Goal: Task Accomplishment & Management: Complete application form

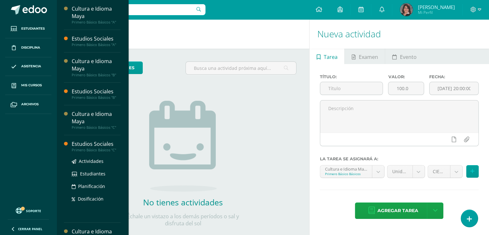
click at [93, 147] on div "Estudios Sociales" at bounding box center [96, 143] width 49 height 7
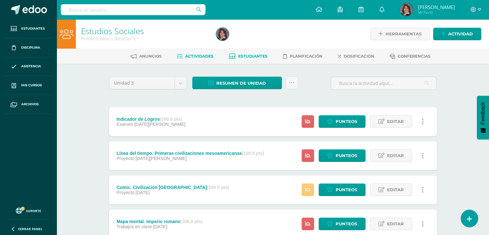
click at [255, 57] on span "Estudiantes" at bounding box center [252, 56] width 29 height 5
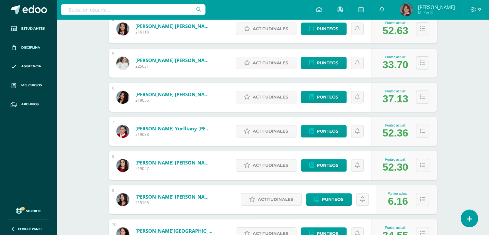
scroll to position [238, 0]
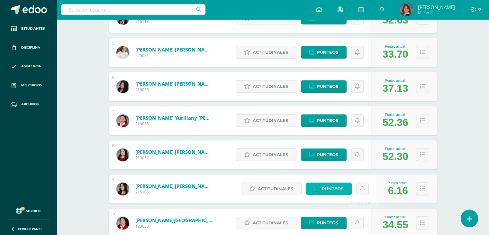
click at [329, 186] on span "Punteos" at bounding box center [333, 189] width 22 height 12
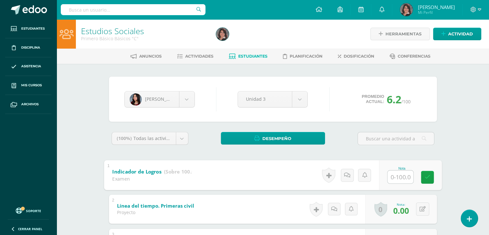
click at [399, 179] on input "text" at bounding box center [400, 176] width 26 height 13
type input "23"
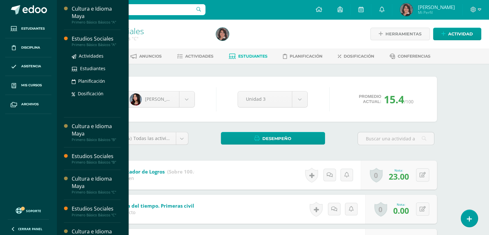
click at [81, 40] on div "Estudios Sociales" at bounding box center [96, 38] width 49 height 7
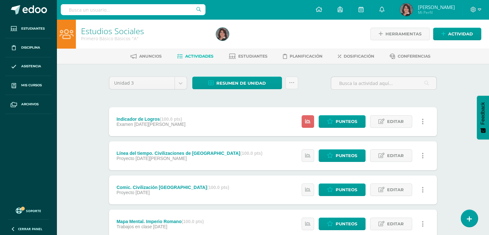
click at [253, 23] on div at bounding box center [282, 33] width 138 height 29
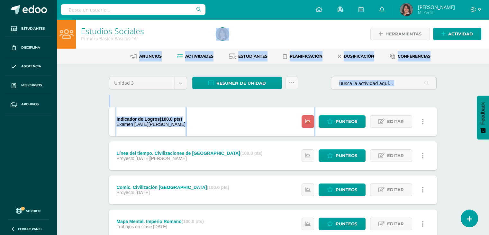
drag, startPoint x: 253, startPoint y: 23, endPoint x: 352, endPoint y: 109, distance: 131.2
click at [346, 121] on span "Punteos" at bounding box center [347, 121] width 22 height 12
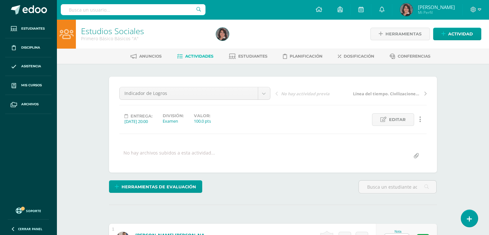
scroll to position [0, 0]
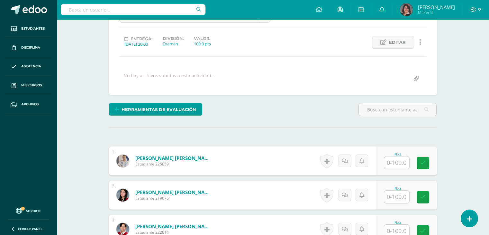
scroll to position [77, 0]
click at [402, 163] on input "text" at bounding box center [396, 162] width 25 height 13
type input "28"
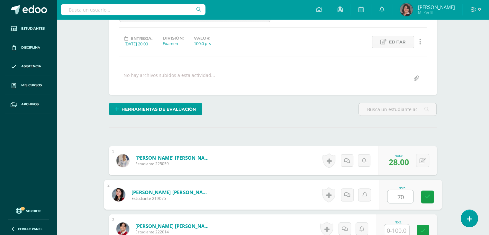
type input "70"
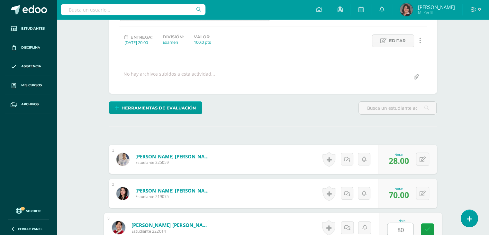
type input "80"
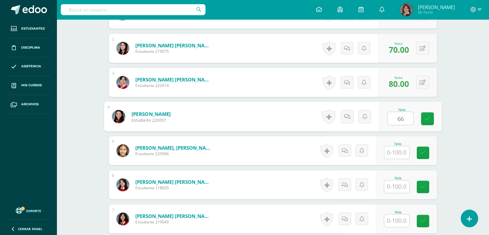
type input "66"
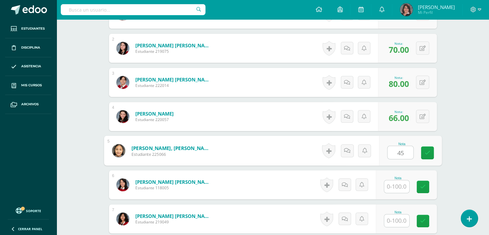
type input "45"
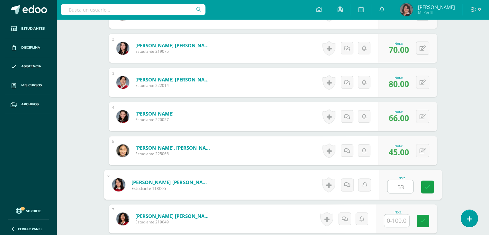
type input "53"
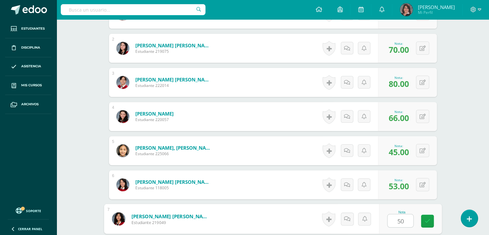
type input "50"
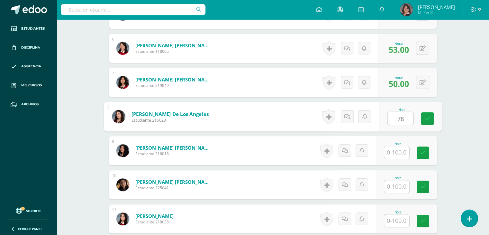
type input "78"
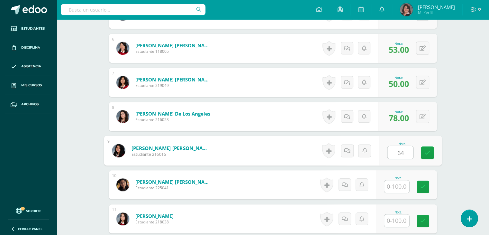
type input "64"
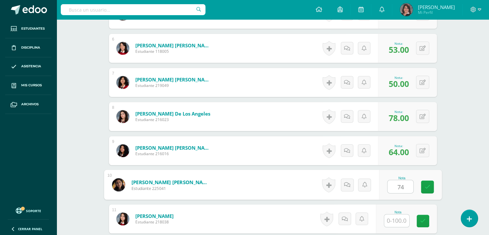
type input "74"
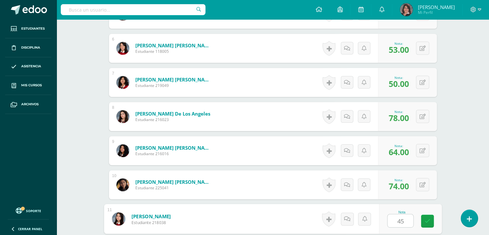
type input "45"
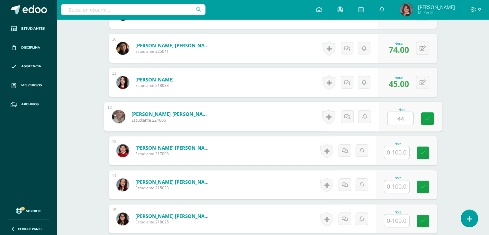
type input "44"
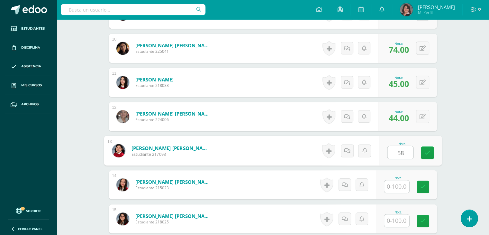
type input "58"
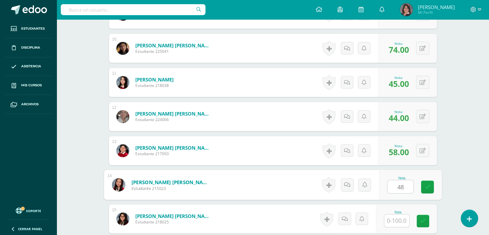
type input "48"
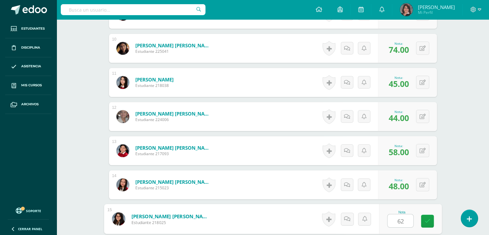
type input "62"
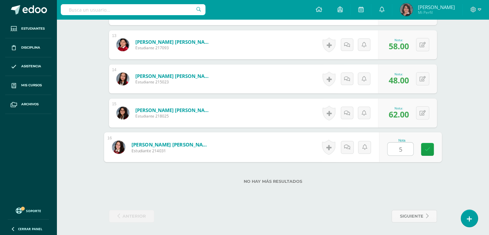
type input "52"
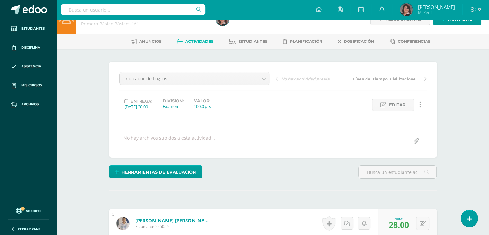
scroll to position [0, 0]
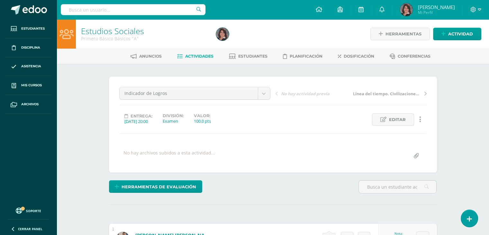
click at [189, 51] on link "Actividades" at bounding box center [195, 56] width 36 height 10
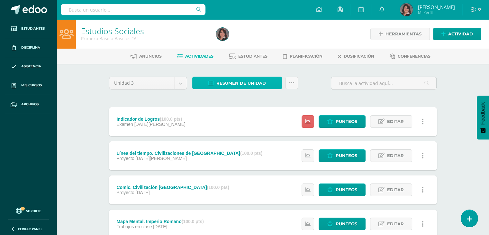
click at [237, 83] on span "Resumen de unidad" at bounding box center [240, 83] width 49 height 12
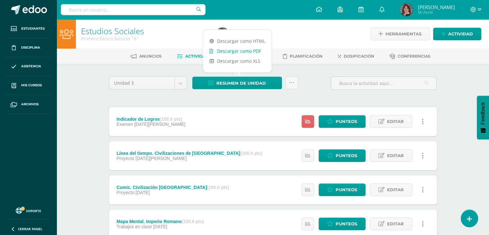
click at [228, 49] on link "Descargar como PDF" at bounding box center [237, 51] width 68 height 10
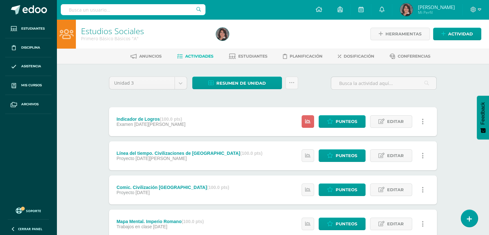
click at [310, 79] on div "Unidad 3 Unidad 1 Unidad 2 Unidad 3 Unidad 4 Resumen de unidad Subir actividade…" at bounding box center [272, 85] width 333 height 18
click at [257, 58] on span "Estudiantes" at bounding box center [252, 56] width 29 height 5
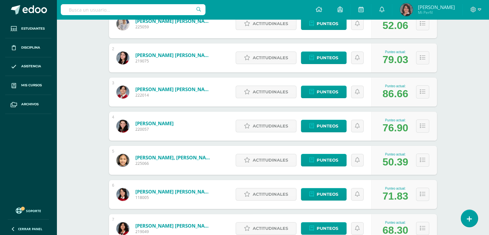
scroll to position [141, 0]
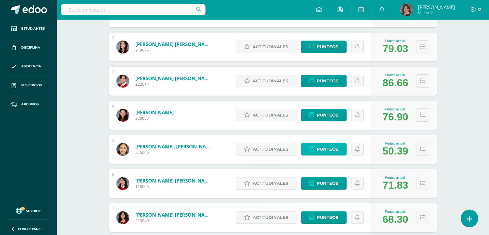
click at [321, 148] on span "Punteos" at bounding box center [328, 149] width 22 height 12
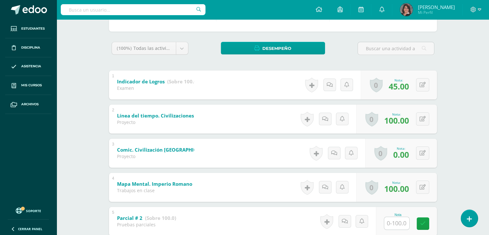
scroll to position [103, 0]
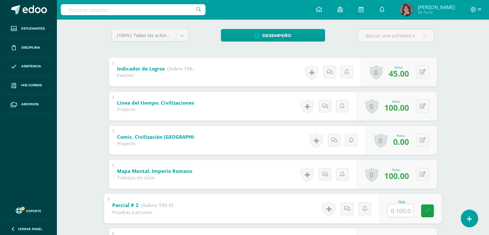
click at [395, 207] on input "text" at bounding box center [400, 209] width 26 height 13
type input "43"
click at [449, 176] on div "Natashy Castro Eilyn Arriaza Arianna Arriola Fabiola Barillas Isabel Cardona Na…" at bounding box center [273, 215] width 354 height 509
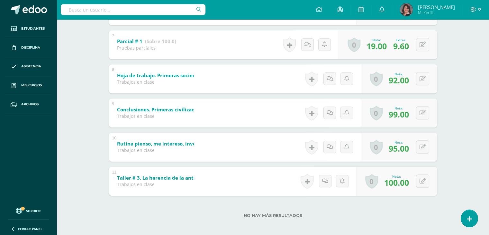
scroll to position [338, 0]
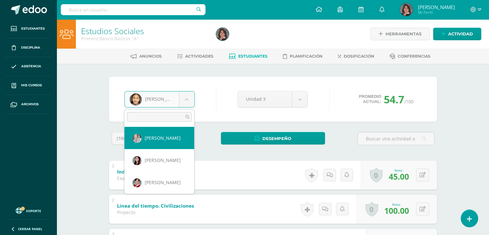
select select "3693"
